Goal: Task Accomplishment & Management: Use online tool/utility

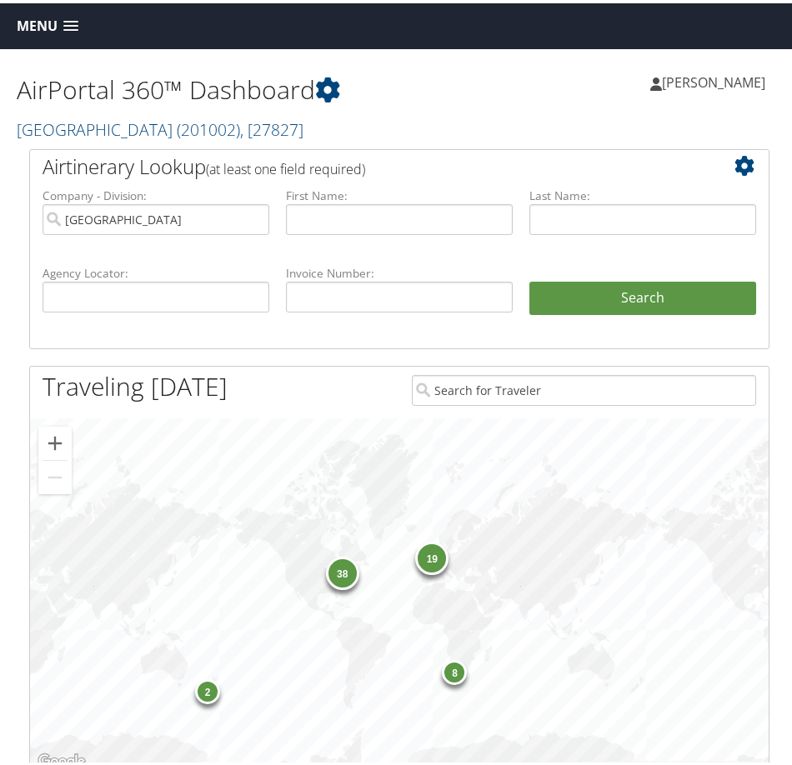
click at [36, 23] on span "Menu" at bounding box center [37, 23] width 41 height 16
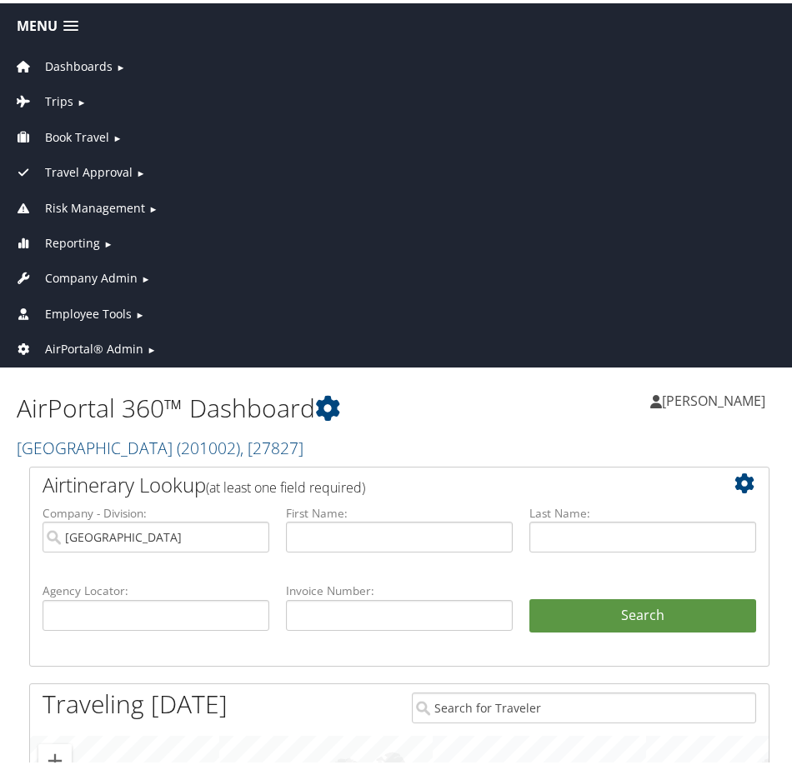
click at [94, 338] on span "AirPortal® Admin" at bounding box center [94, 346] width 98 height 18
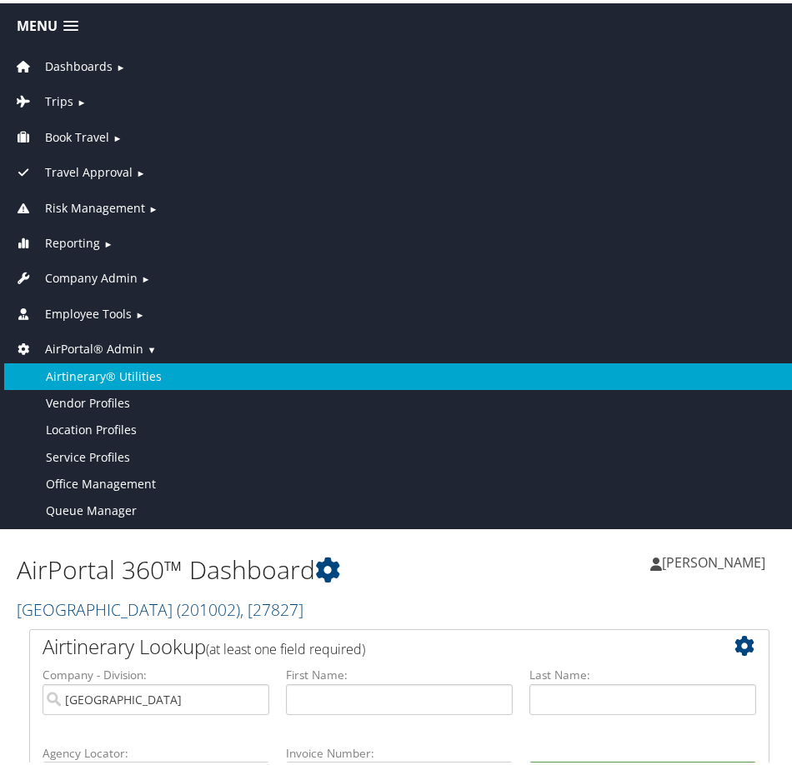
click at [113, 375] on link "Airtinerary® Utilities" at bounding box center [399, 373] width 790 height 27
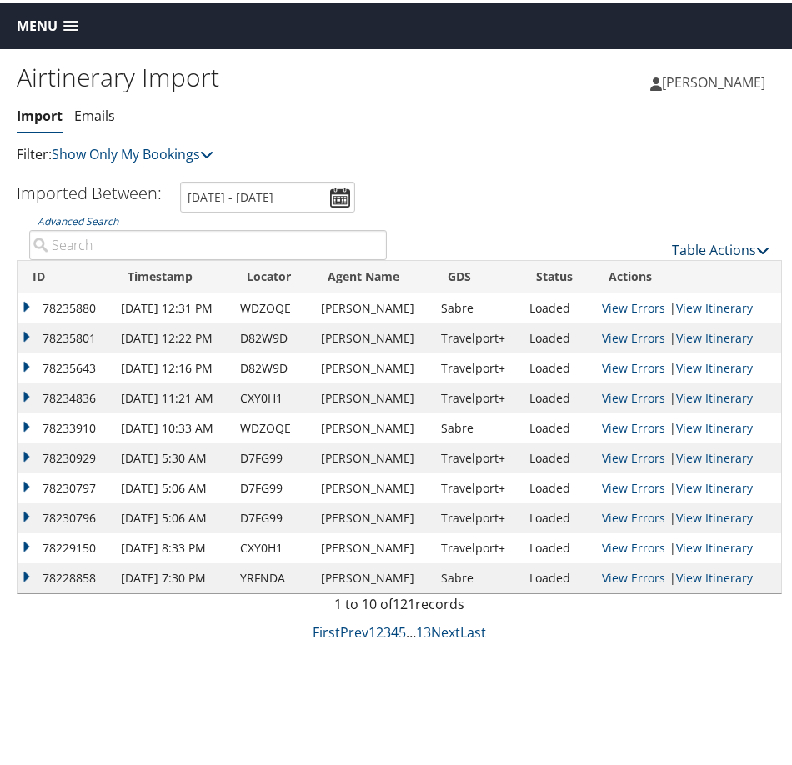
click at [693, 240] on link "Table Actions" at bounding box center [721, 247] width 98 height 18
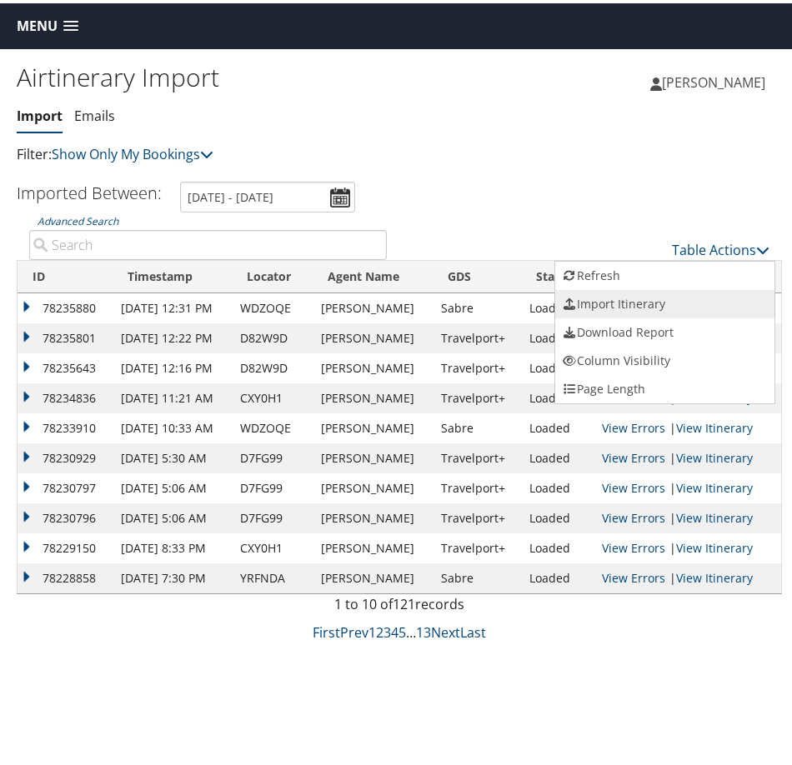
click at [616, 298] on link "Import Itinerary" at bounding box center [664, 301] width 219 height 28
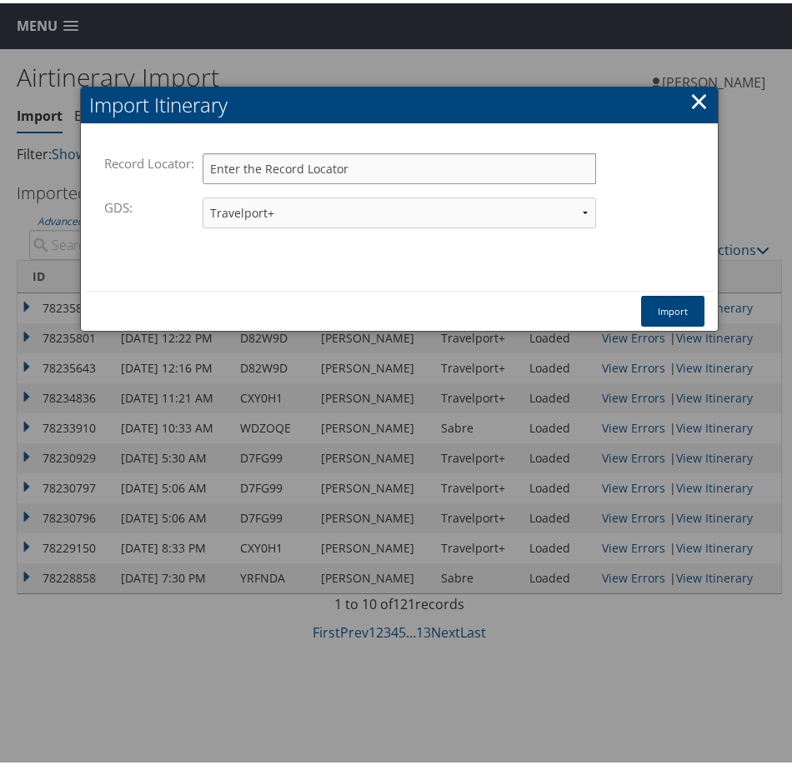
click at [279, 173] on input "Record Locator:" at bounding box center [400, 165] width 394 height 31
paste input "D81T56"
type input "D81T56"
click at [672, 303] on button "Import" at bounding box center [672, 308] width 63 height 31
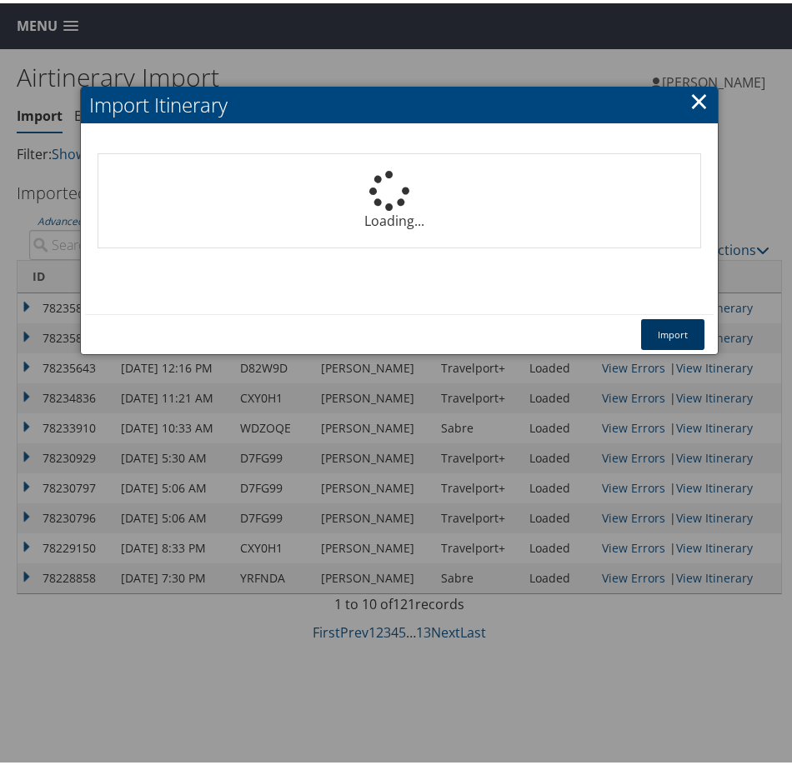
select select "1P"
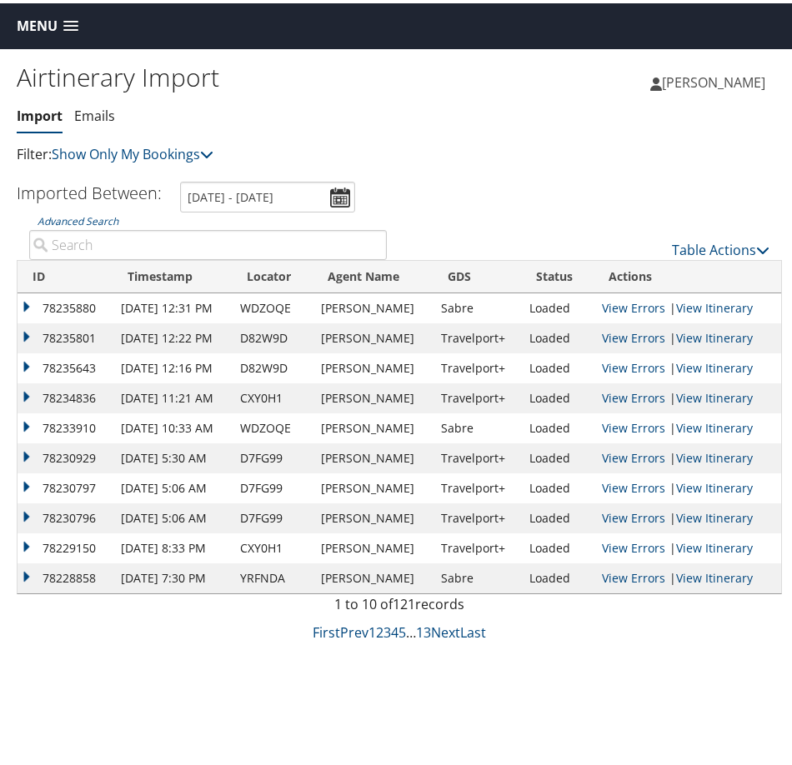
drag, startPoint x: 491, startPoint y: 108, endPoint x: 407, endPoint y: 58, distance: 97.9
click at [491, 108] on div "[PERSON_NAME] [PERSON_NAME] My Settings Travel Agency Contacts Log Consulting T…" at bounding box center [598, 86] width 399 height 64
